Goal: Book appointment/travel/reservation

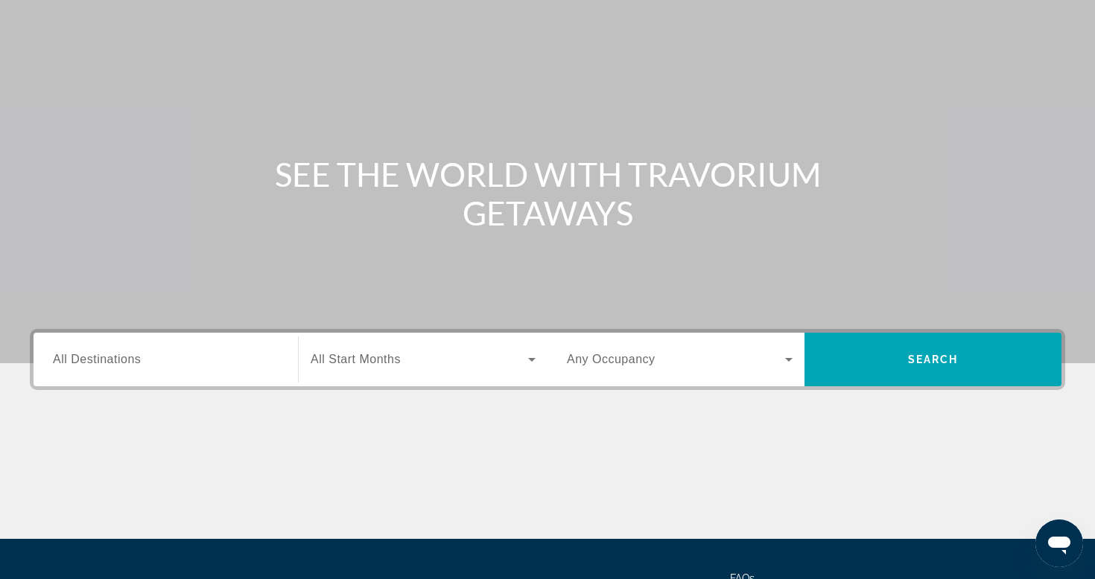
scroll to position [166, 0]
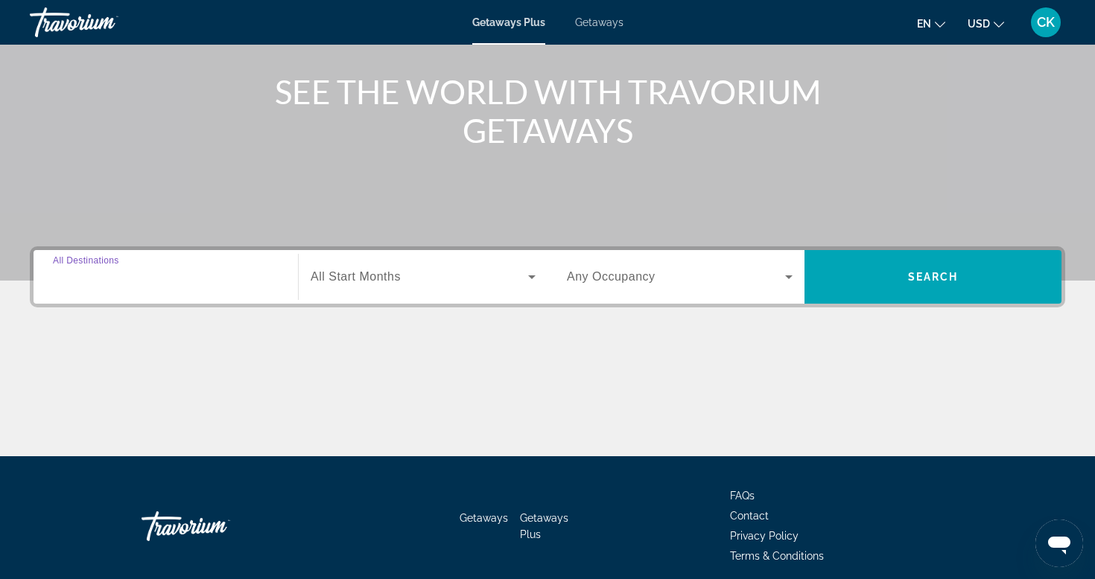
click at [227, 280] on input "Destination All Destinations" at bounding box center [166, 278] width 226 height 18
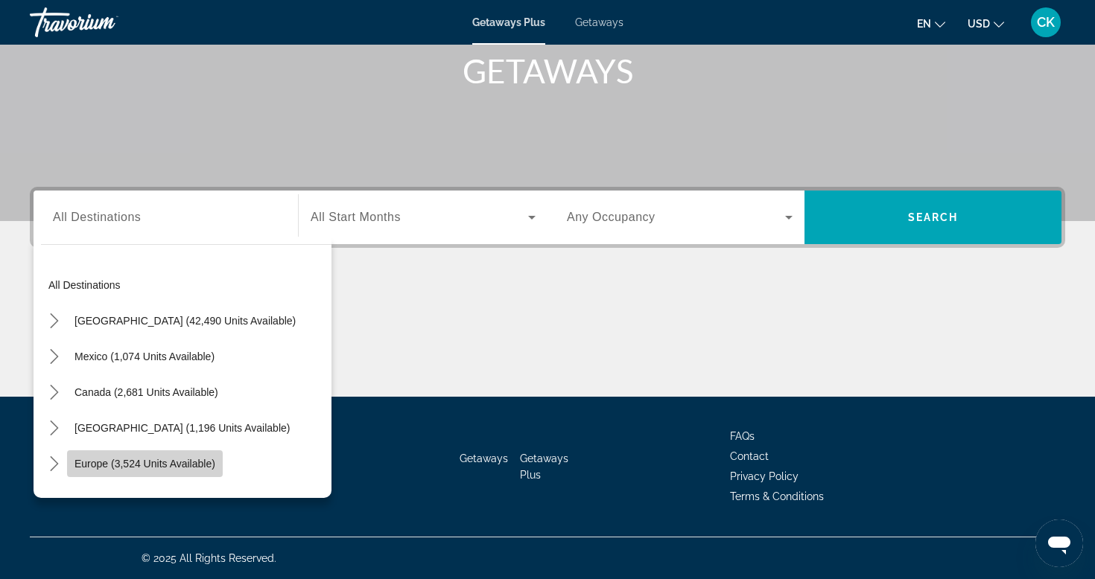
click at [212, 454] on span "Select destination: Europe (3,524 units available)" at bounding box center [145, 464] width 156 height 36
type input "**********"
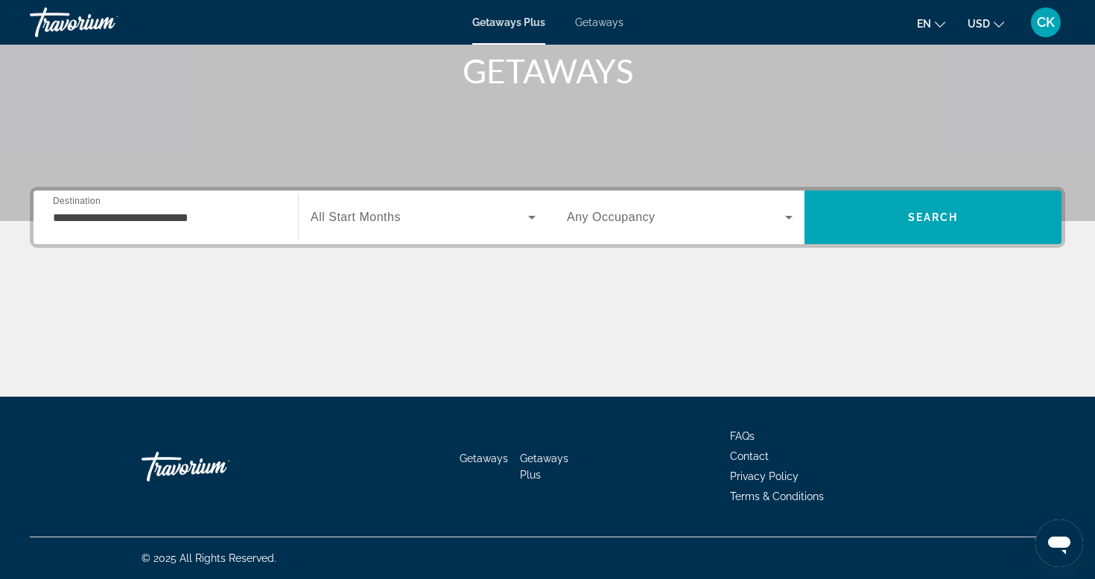
click at [463, 237] on div "Search widget" at bounding box center [423, 218] width 225 height 42
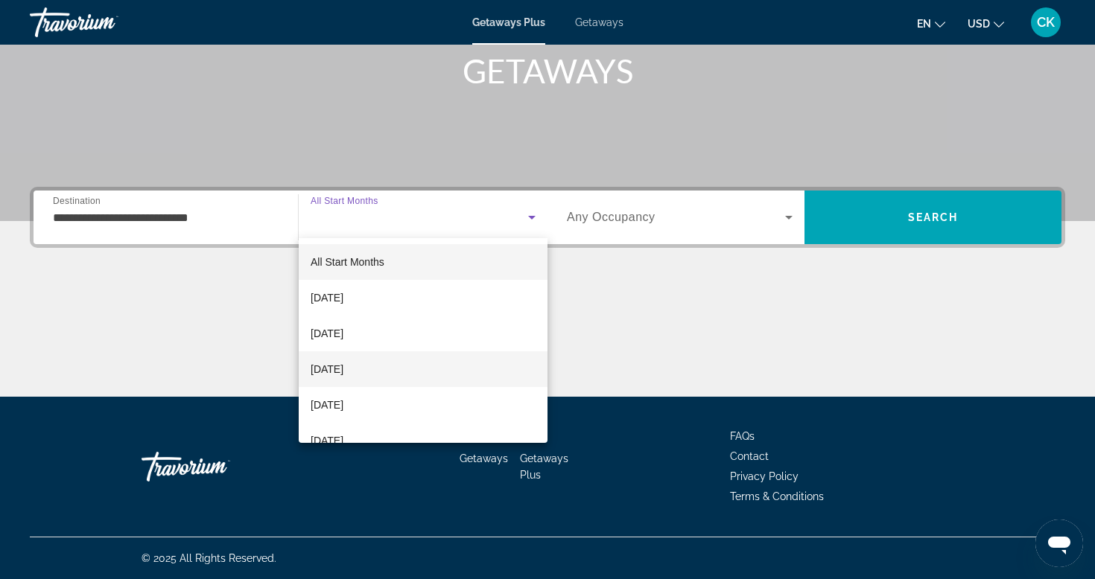
click at [431, 360] on mat-option "[DATE]" at bounding box center [423, 370] width 249 height 36
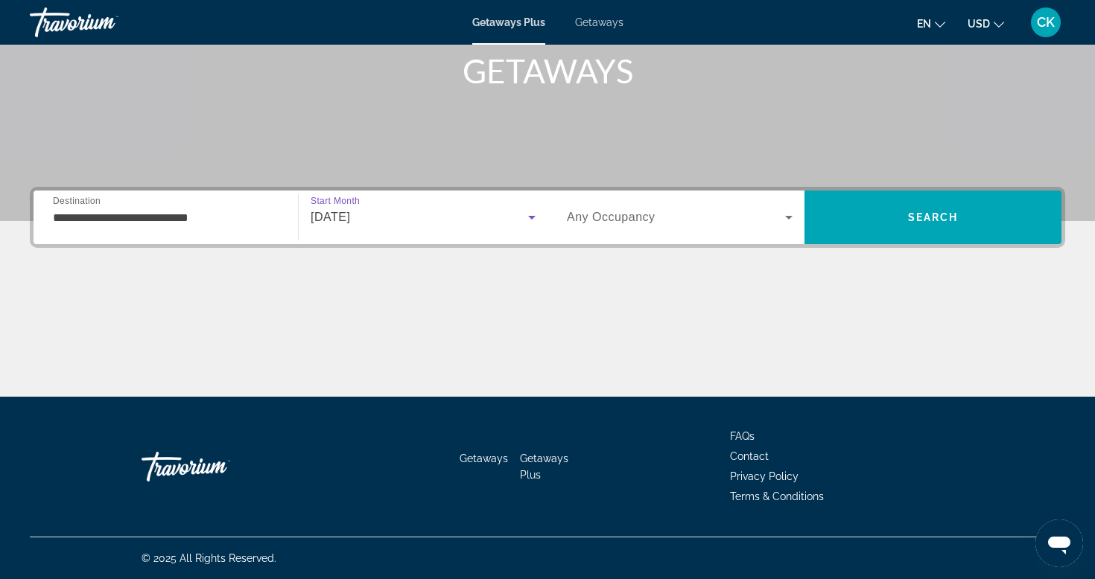
click at [681, 214] on span "Search widget" at bounding box center [676, 218] width 218 height 18
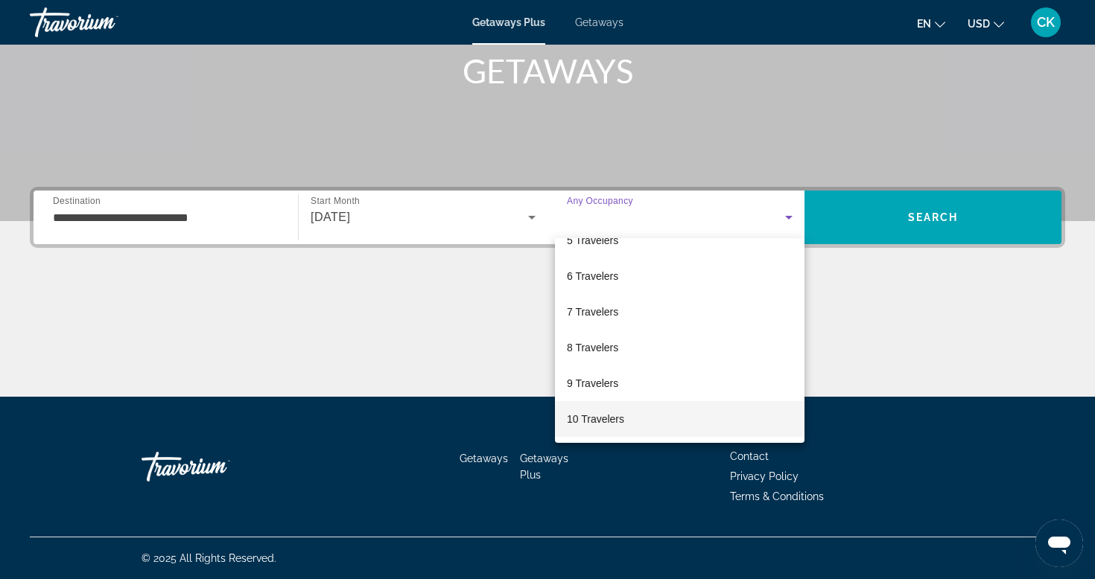
scroll to position [165, 0]
click at [645, 419] on mat-option "10 Travelers" at bounding box center [679, 419] width 249 height 36
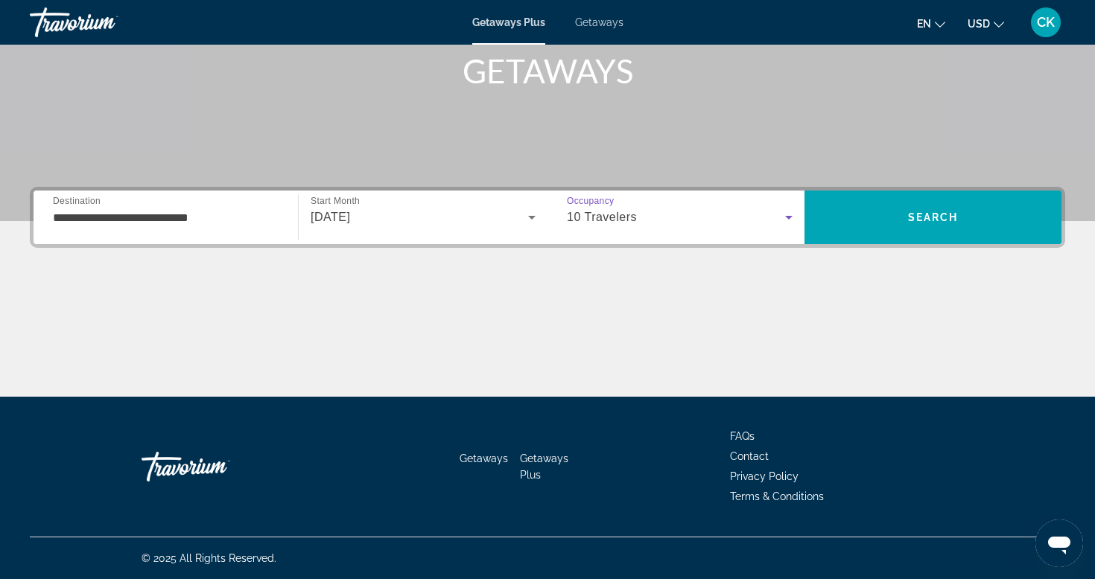
click at [752, 222] on div "10 Travelers" at bounding box center [676, 218] width 218 height 18
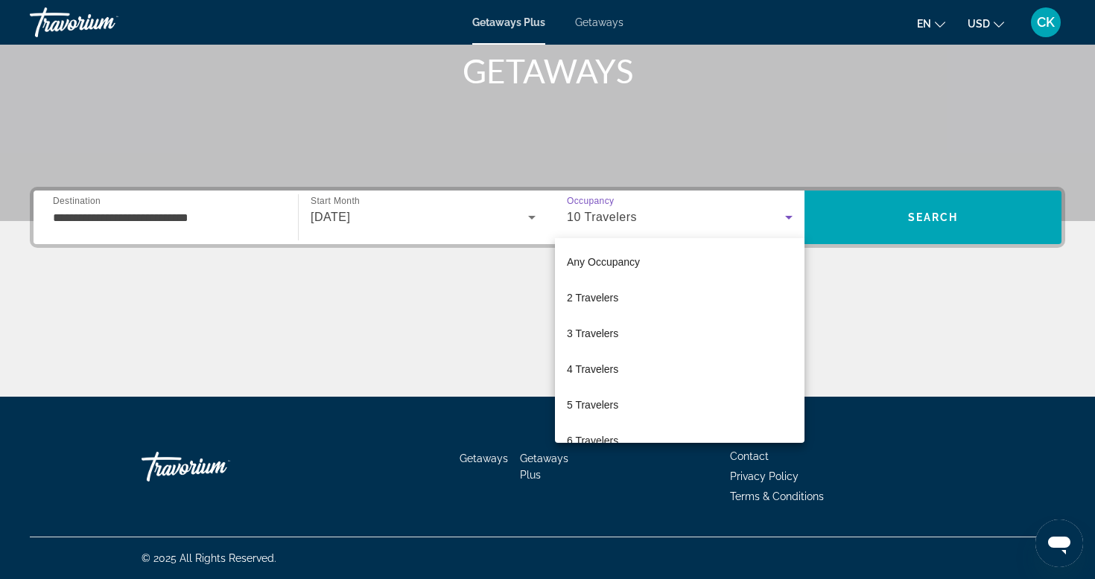
scroll to position [159, 0]
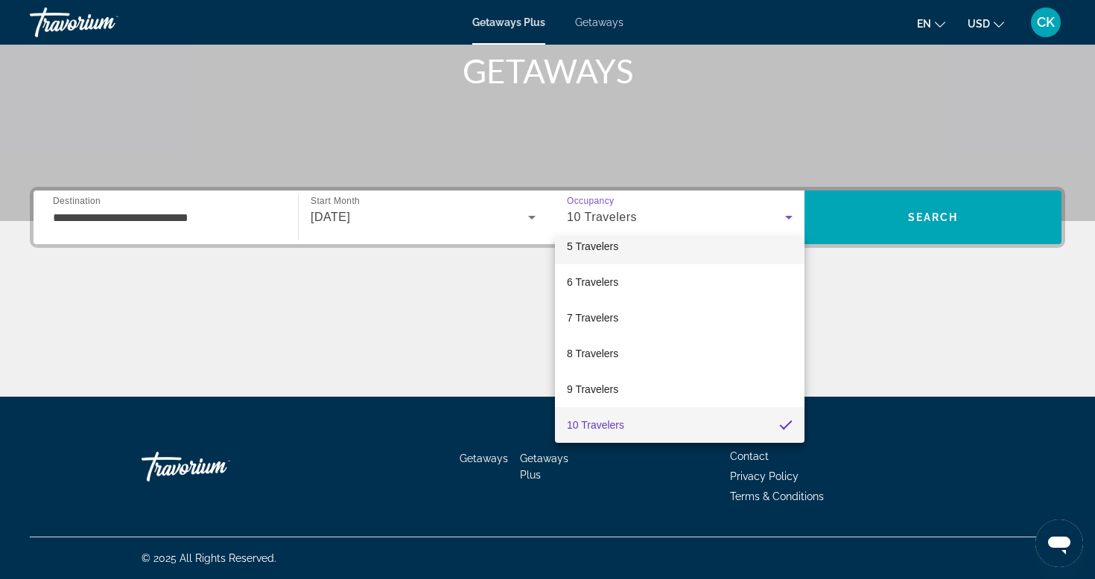
click at [721, 250] on mat-option "5 Travelers" at bounding box center [679, 247] width 249 height 36
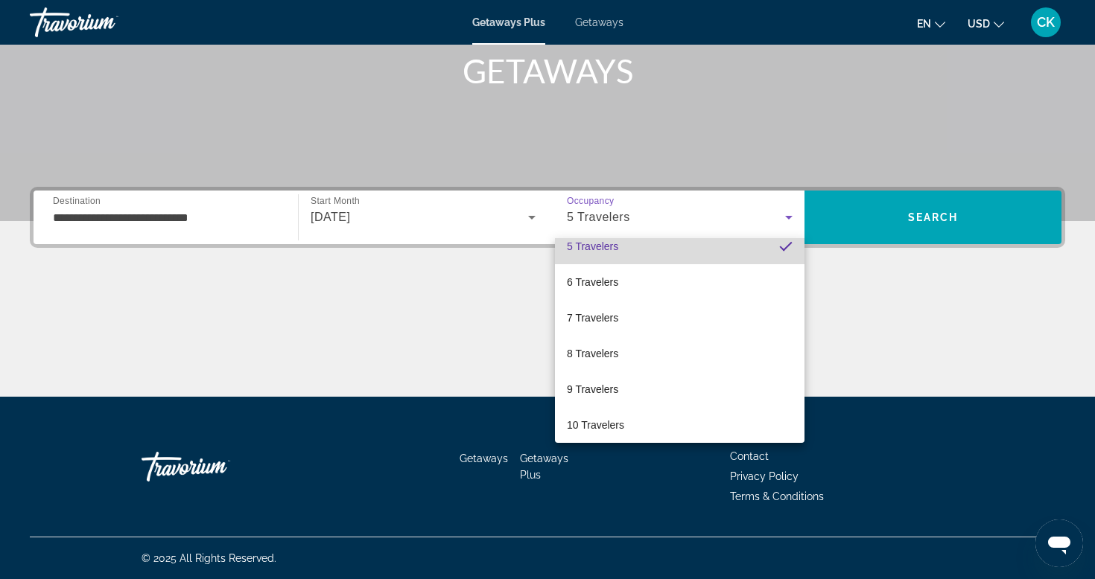
scroll to position [149, 0]
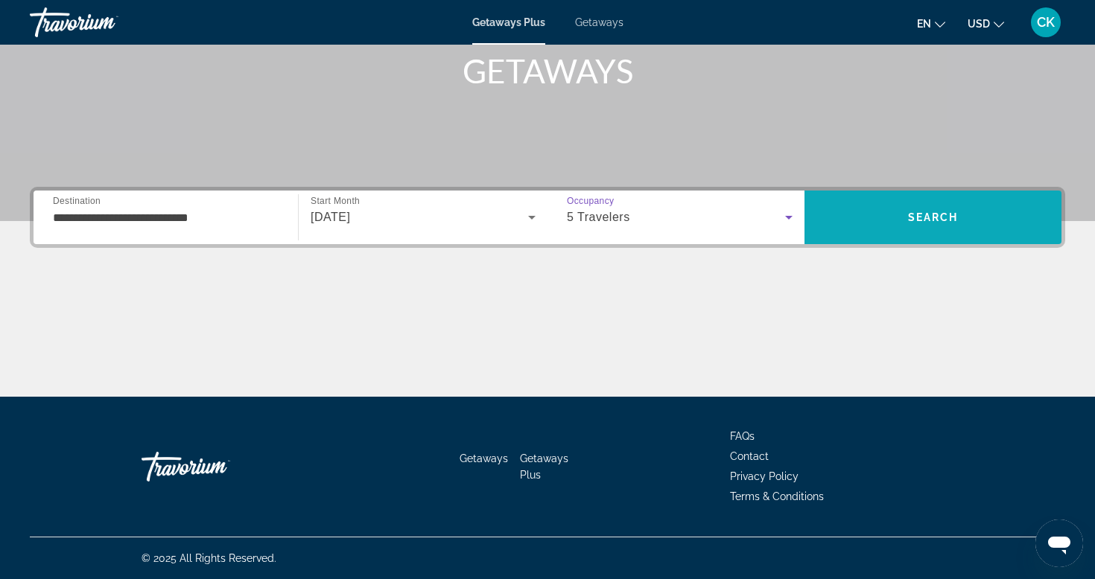
click at [868, 214] on span "Search" at bounding box center [932, 218] width 257 height 36
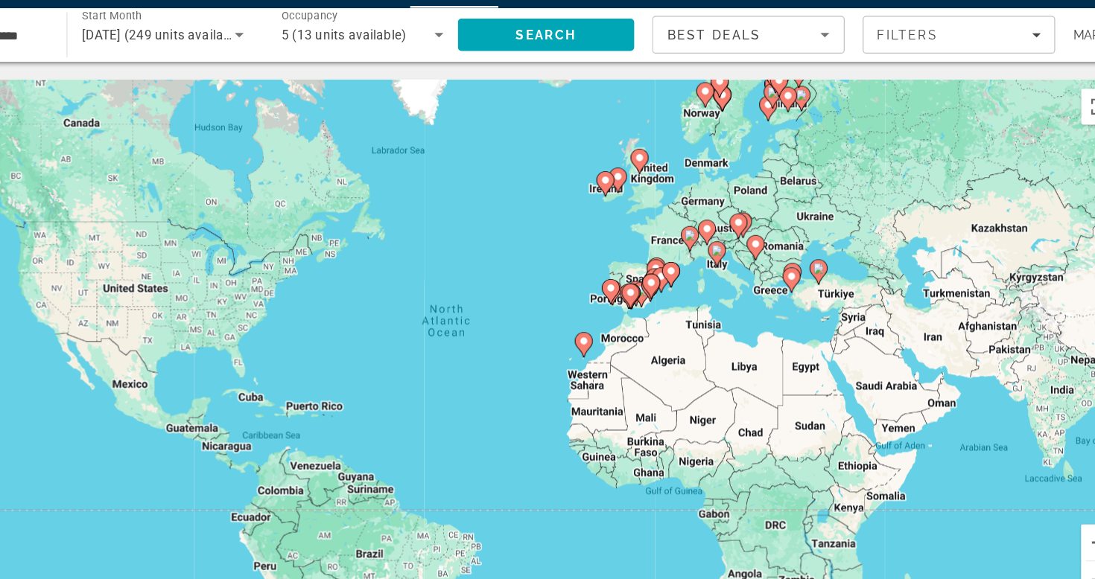
click at [812, 66] on icon "Sort by" at bounding box center [815, 68] width 7 height 4
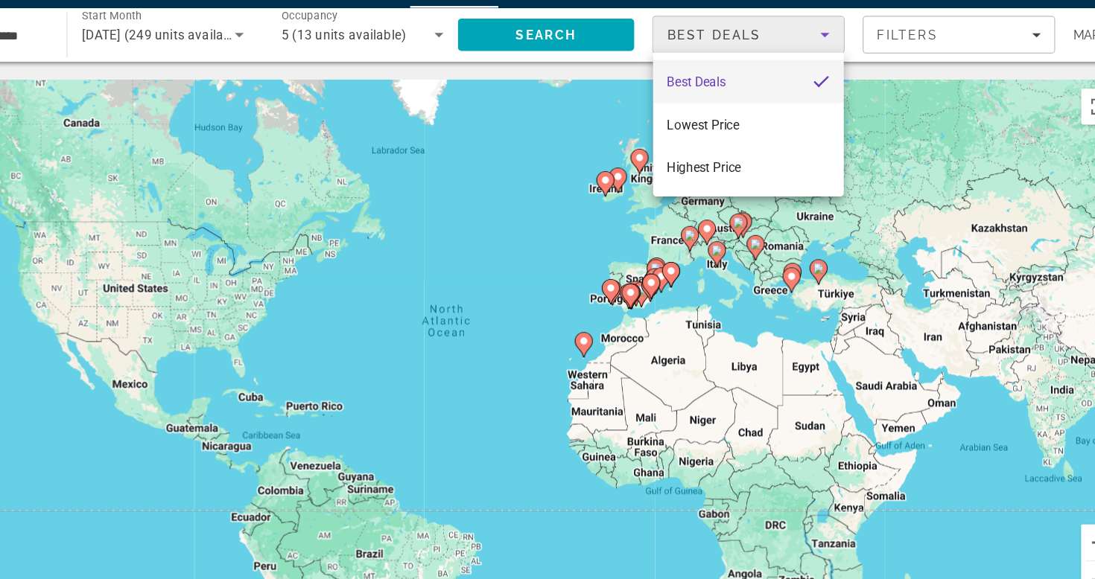
click at [744, 37] on div at bounding box center [547, 289] width 1095 height 579
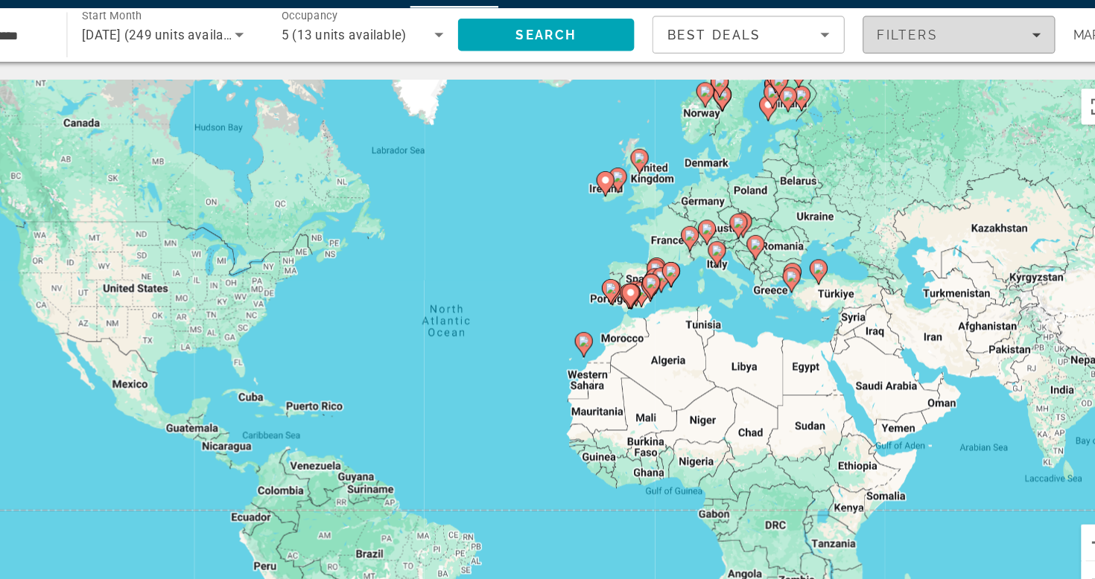
click at [848, 49] on span "Filters" at bounding box center [927, 67] width 158 height 36
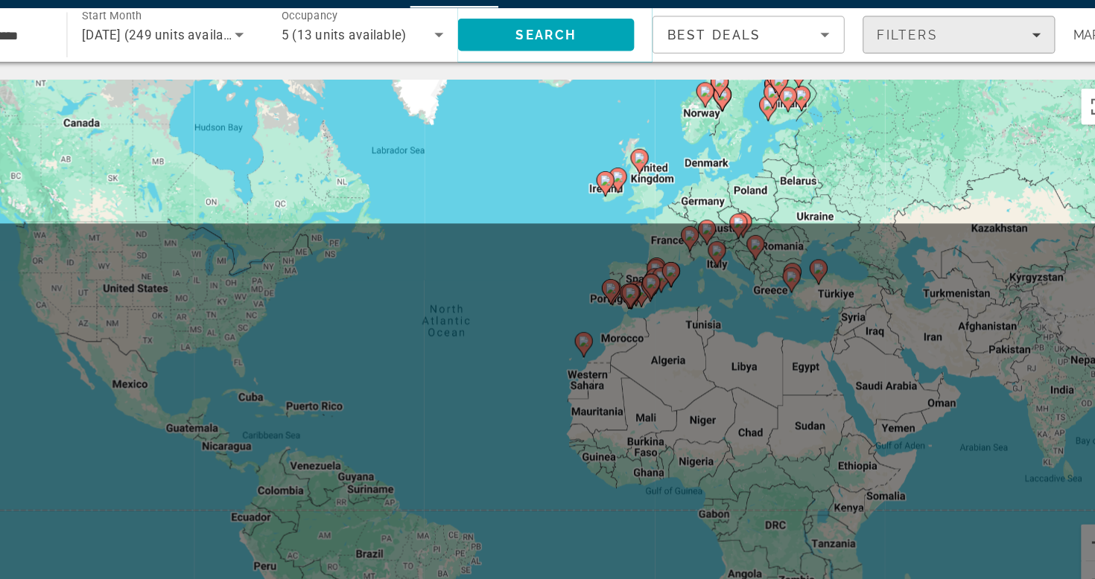
click at [848, 49] on span "Filters" at bounding box center [927, 67] width 158 height 36
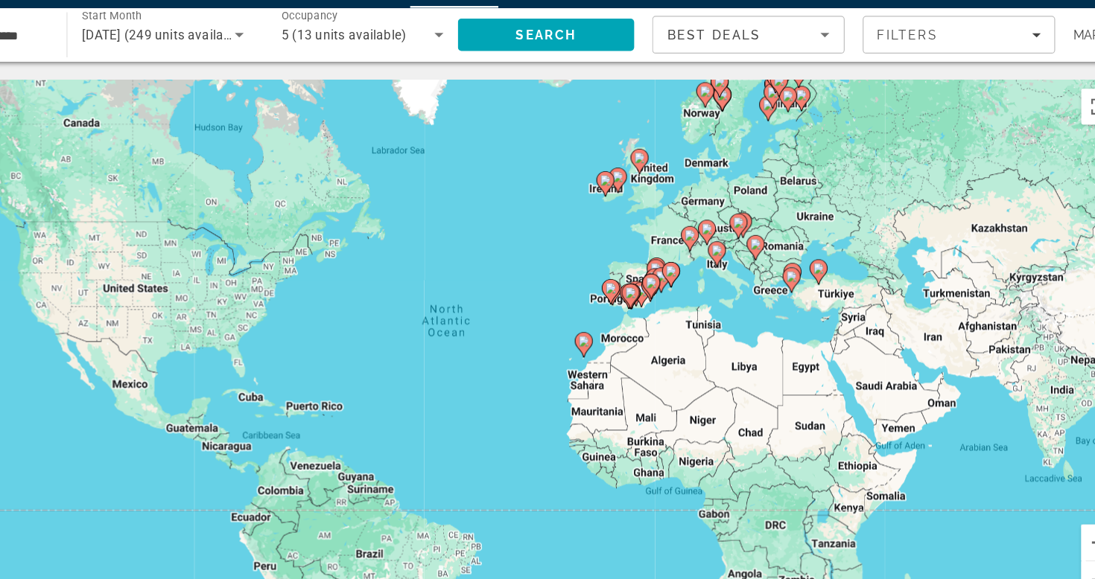
click at [719, 239] on icon "Main content" at bounding box center [725, 248] width 13 height 19
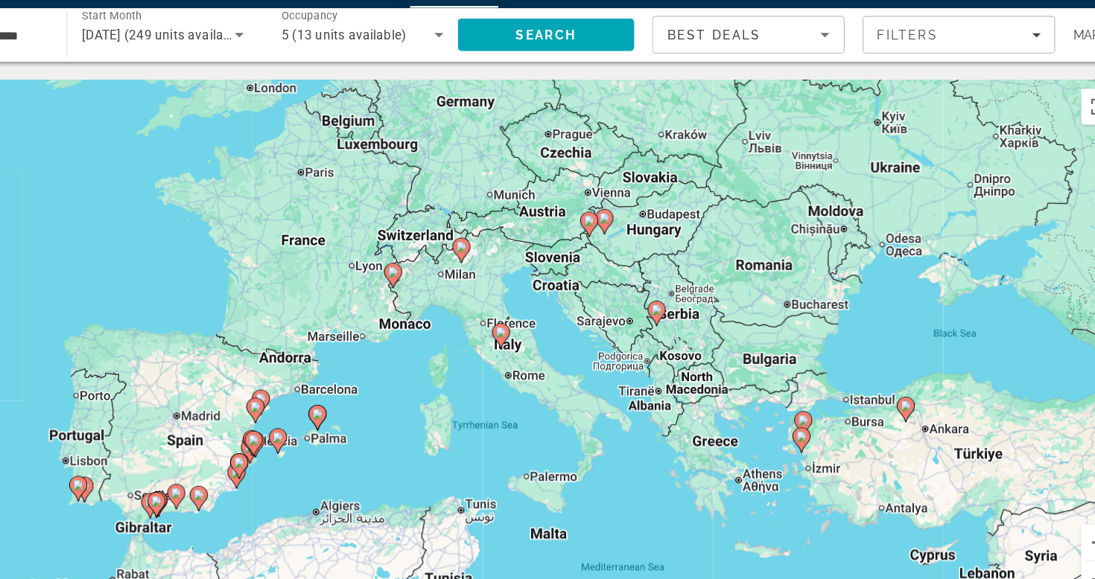
click at [543, 309] on image "Main content" at bounding box center [547, 313] width 9 height 9
type input "**********"
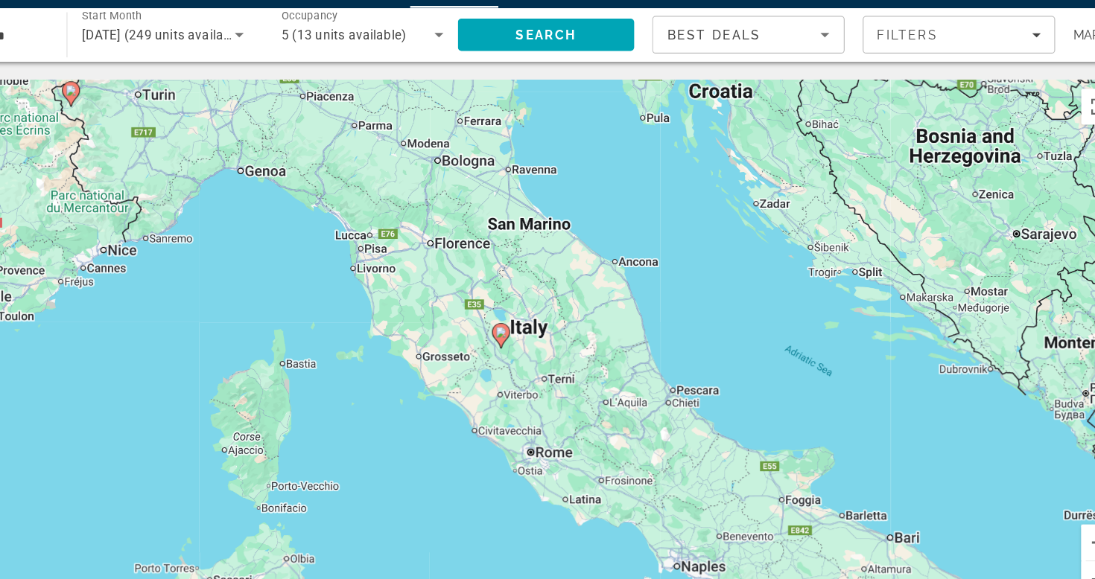
click at [543, 309] on image "Main content" at bounding box center [547, 313] width 9 height 9
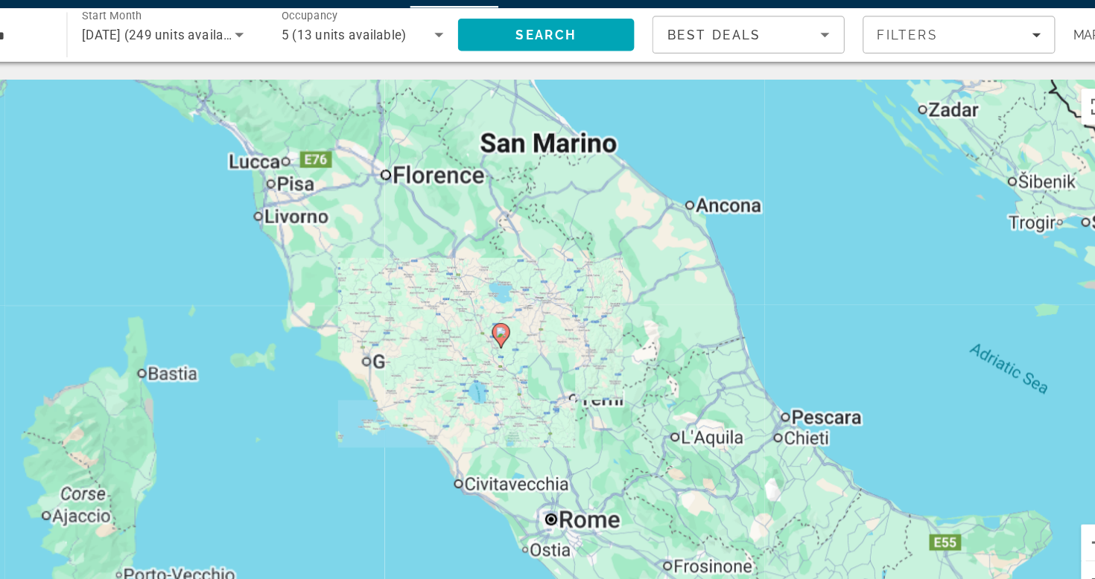
click at [543, 309] on image "Main content" at bounding box center [547, 313] width 9 height 9
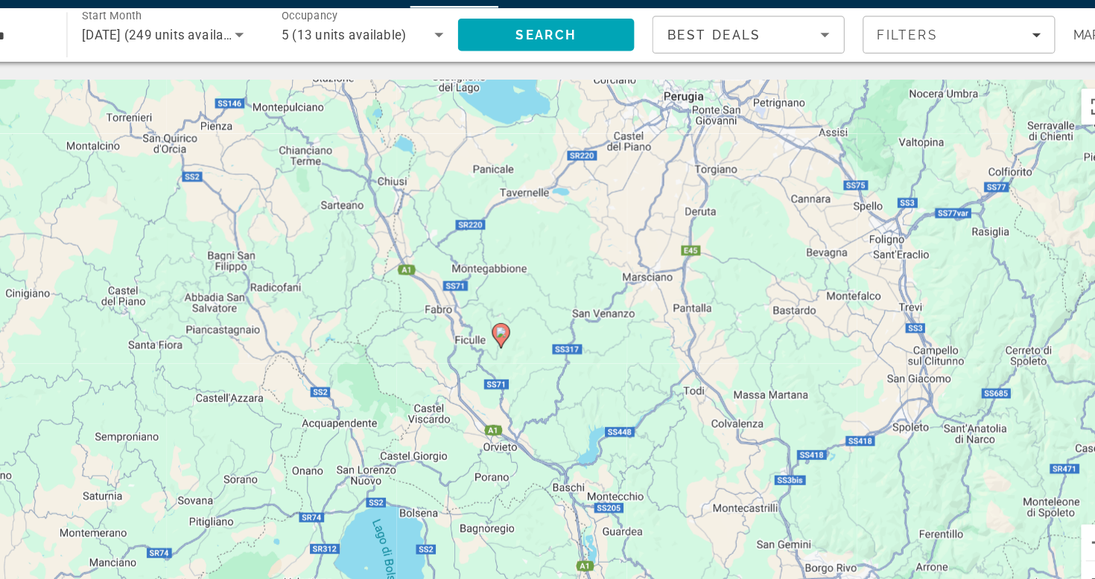
click at [543, 309] on image "Main content" at bounding box center [547, 313] width 9 height 9
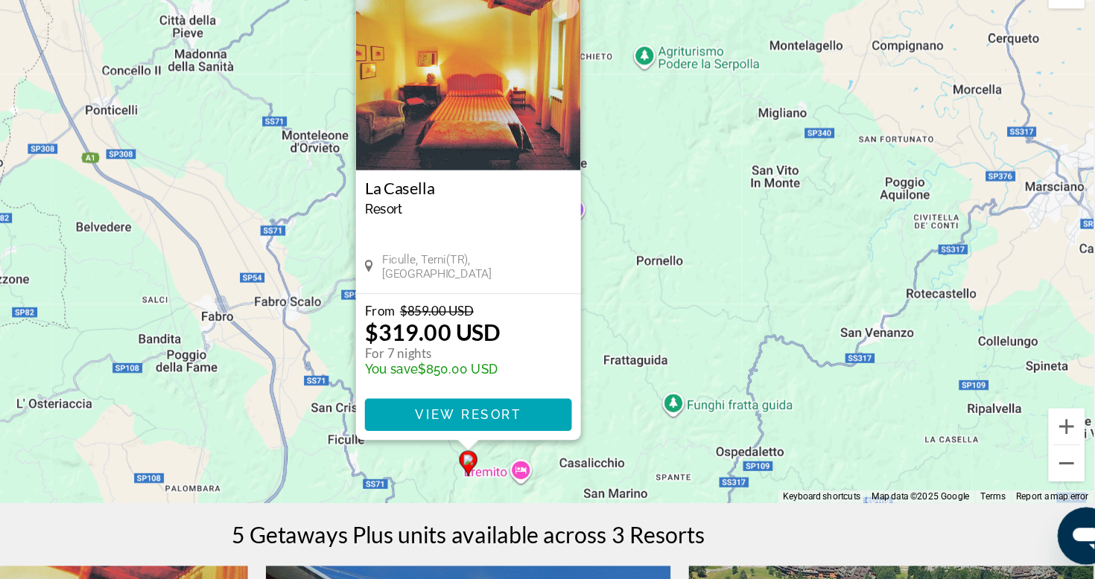
scroll to position [36, 0]
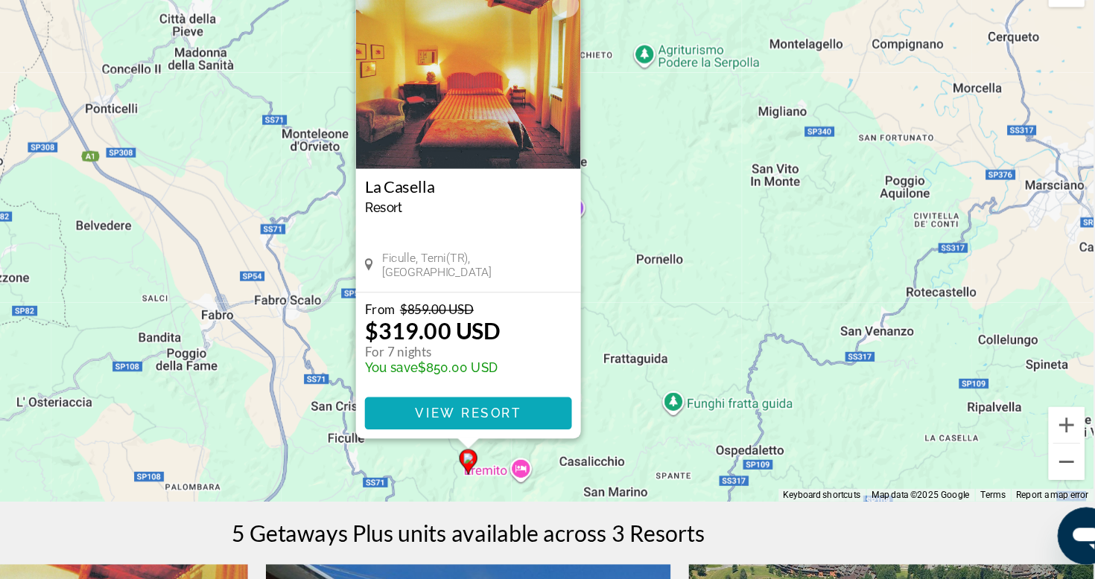
click at [503, 436] on span "View Resort" at bounding box center [547, 442] width 88 height 12
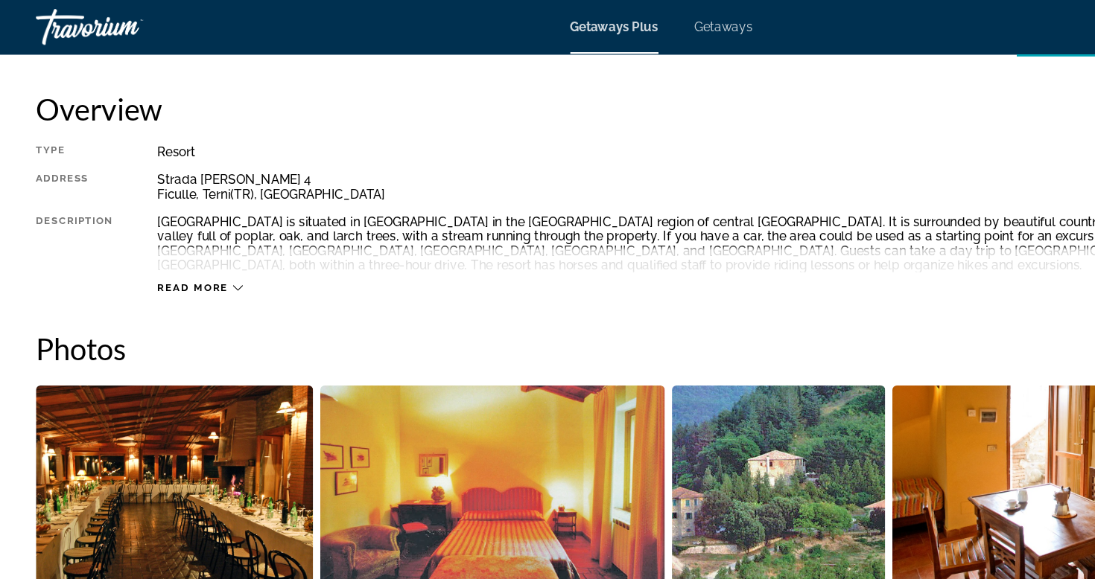
scroll to position [349, 0]
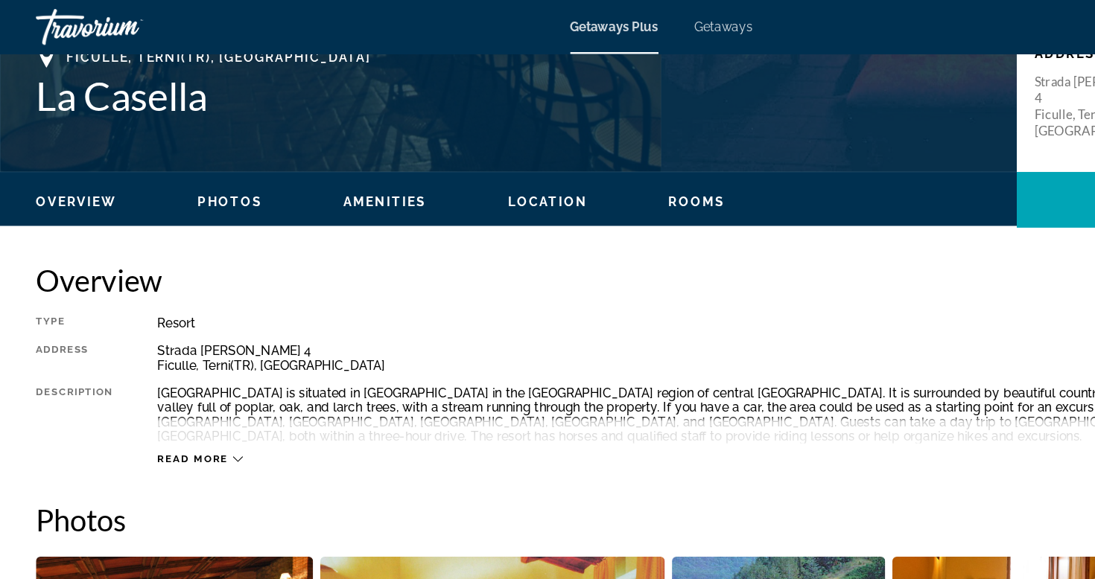
click at [188, 375] on span "Read more" at bounding box center [159, 380] width 59 height 10
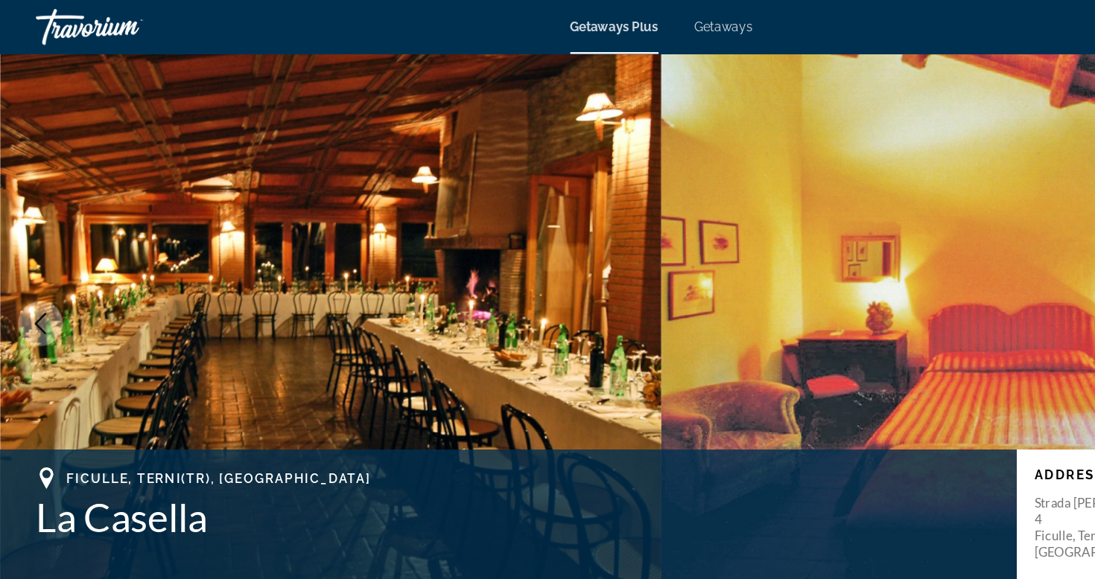
scroll to position [0, 0]
